Goal: Find specific page/section: Find specific page/section

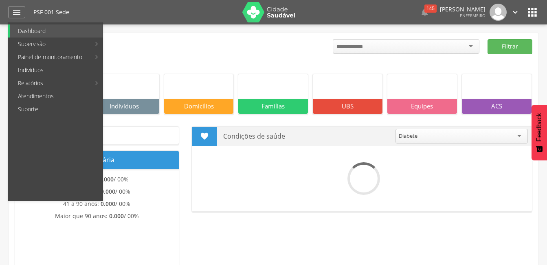
click at [40, 68] on link "Indivíduos" at bounding box center [56, 70] width 93 height 13
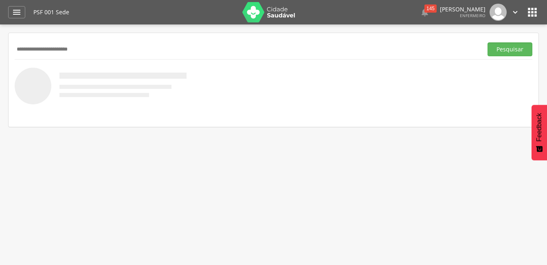
click at [488, 42] on button "Pesquisar" at bounding box center [510, 49] width 45 height 14
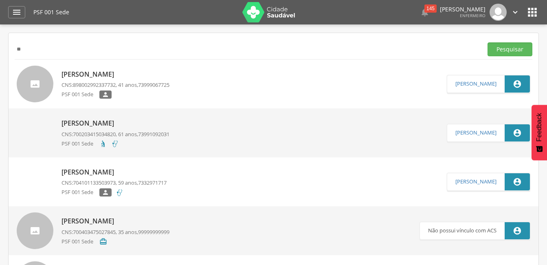
type input "*"
type input "*********"
click at [488, 42] on button "Pesquisar" at bounding box center [510, 49] width 45 height 14
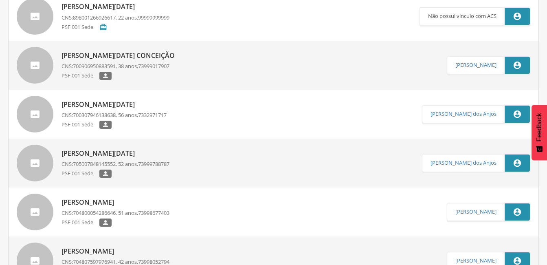
scroll to position [81, 0]
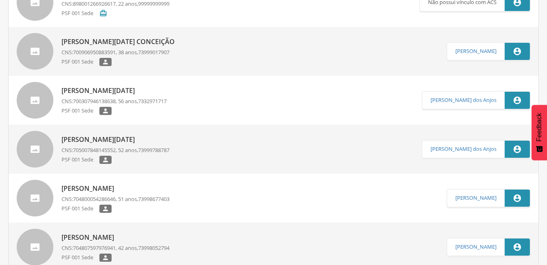
click at [191, 149] on link "[PERSON_NAME][DATE] CNS: 705007848145552 , 52 anos, 73999788787 PSF 001 Sede " at bounding box center [219, 149] width 405 height 37
type input "**********"
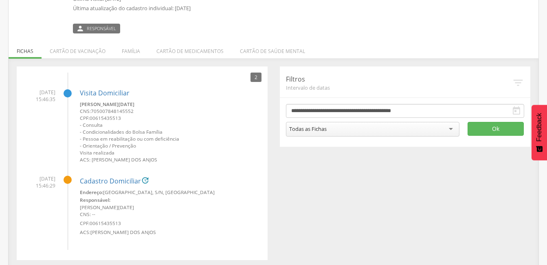
scroll to position [106, 0]
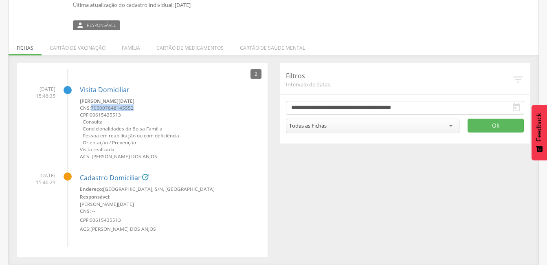
drag, startPoint x: 140, startPoint y: 108, endPoint x: 92, endPoint y: 109, distance: 47.3
click at [92, 109] on small "CNS: 705007848145552" at bounding box center [171, 107] width 182 height 7
copy span "705007848145552"
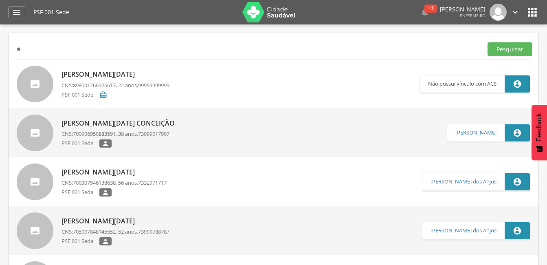
type input "*"
click at [488, 42] on button "Pesquisar" at bounding box center [510, 49] width 45 height 14
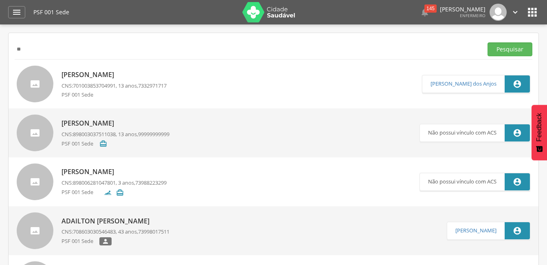
type input "*"
type input "**********"
click at [488, 42] on button "Pesquisar" at bounding box center [510, 49] width 45 height 14
